Goal: Browse casually: Explore the website without a specific task or goal

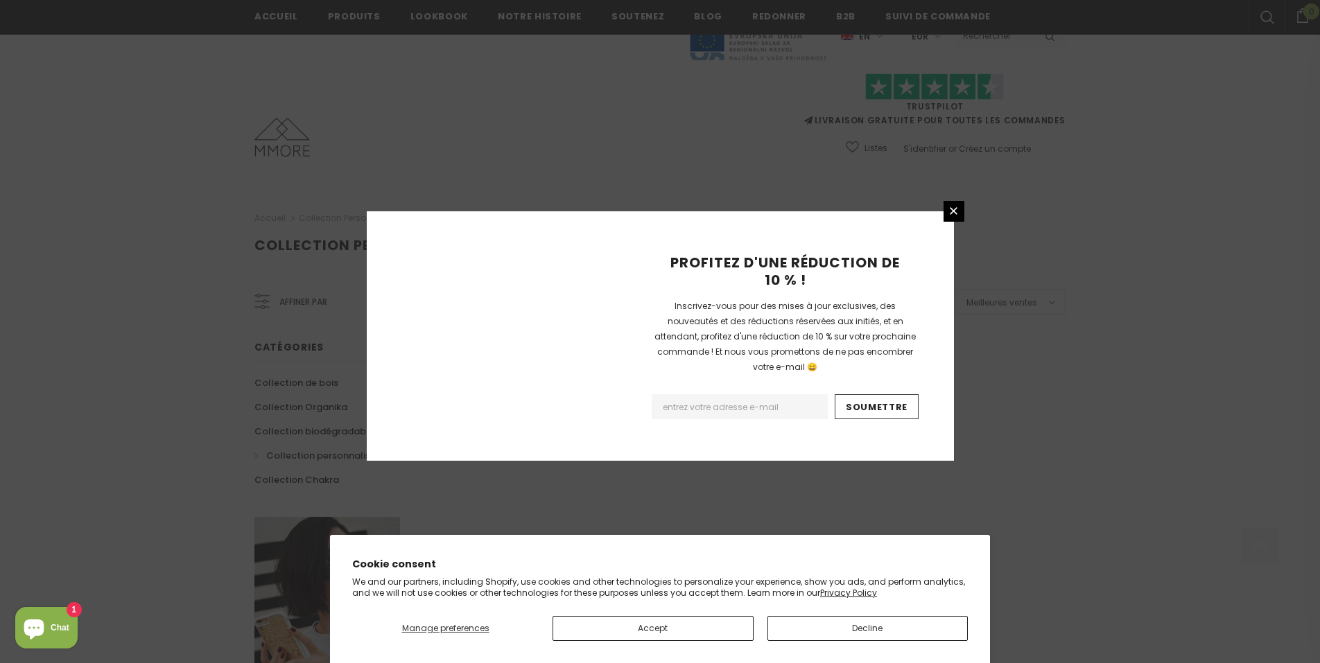
scroll to position [791, 0]
